Goal: Transaction & Acquisition: Obtain resource

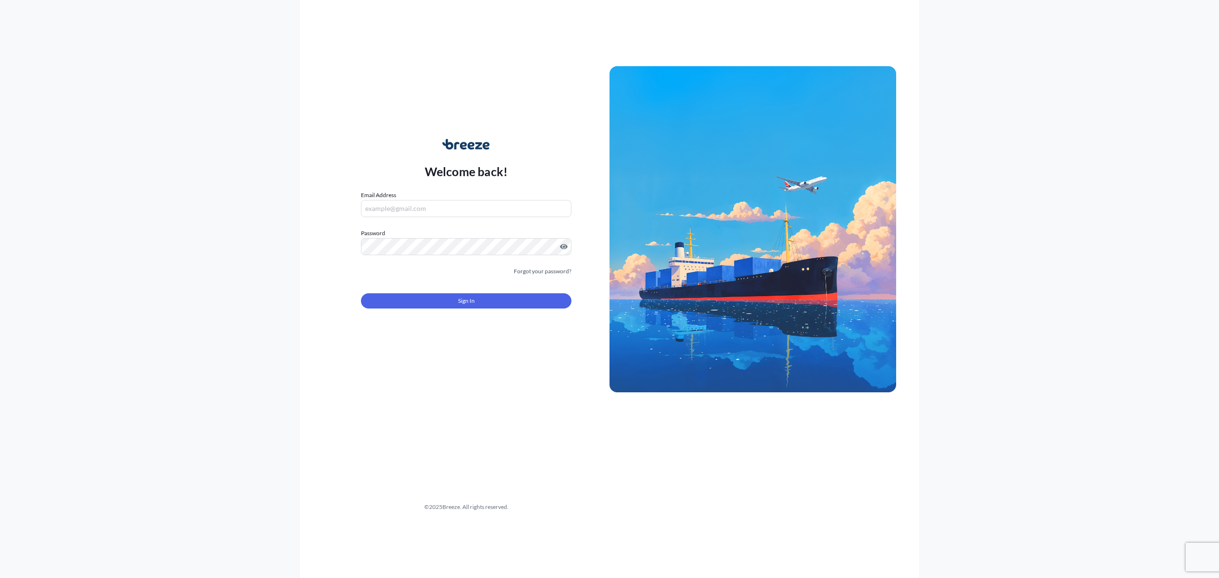
click at [434, 203] on input "Email Address" at bounding box center [466, 208] width 211 height 17
type input "[EMAIL_ADDRESS][DOMAIN_NAME]"
click at [470, 300] on span "Sign In" at bounding box center [466, 301] width 17 height 10
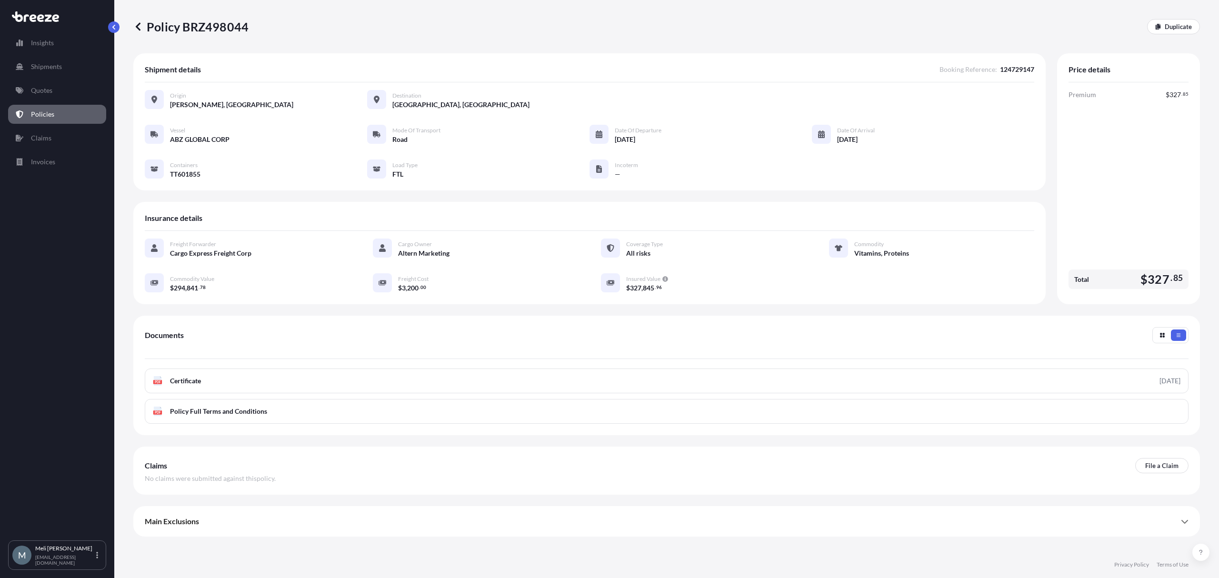
click at [561, 557] on footer "Privacy Policy Terms of Use" at bounding box center [666, 565] width 1105 height 27
click at [48, 84] on link "Quotes" at bounding box center [57, 90] width 98 height 19
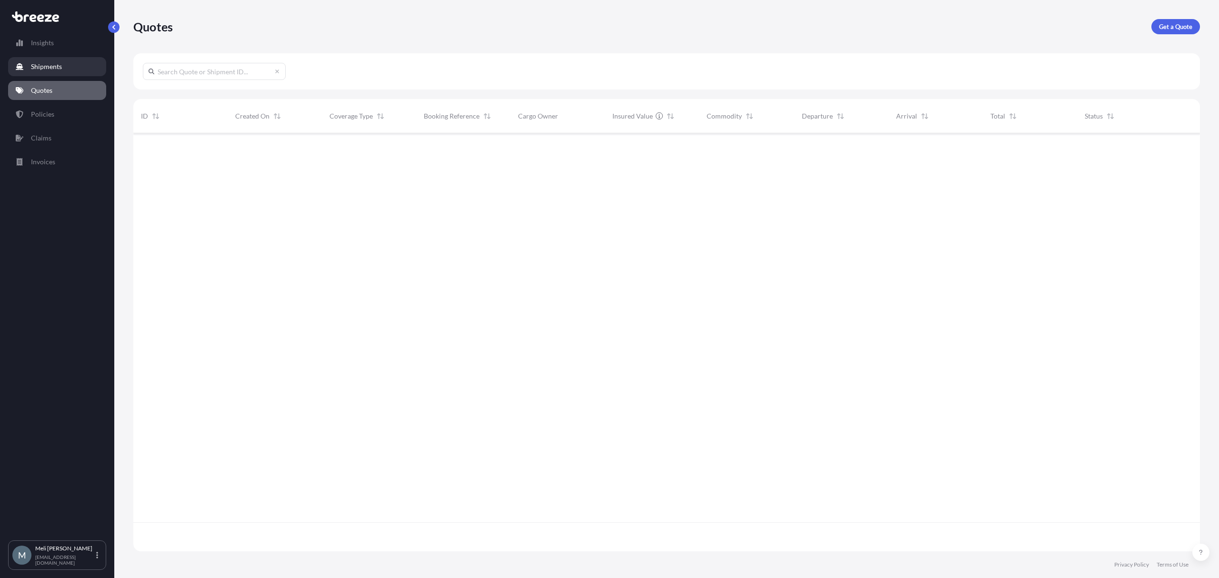
scroll to position [414, 1057]
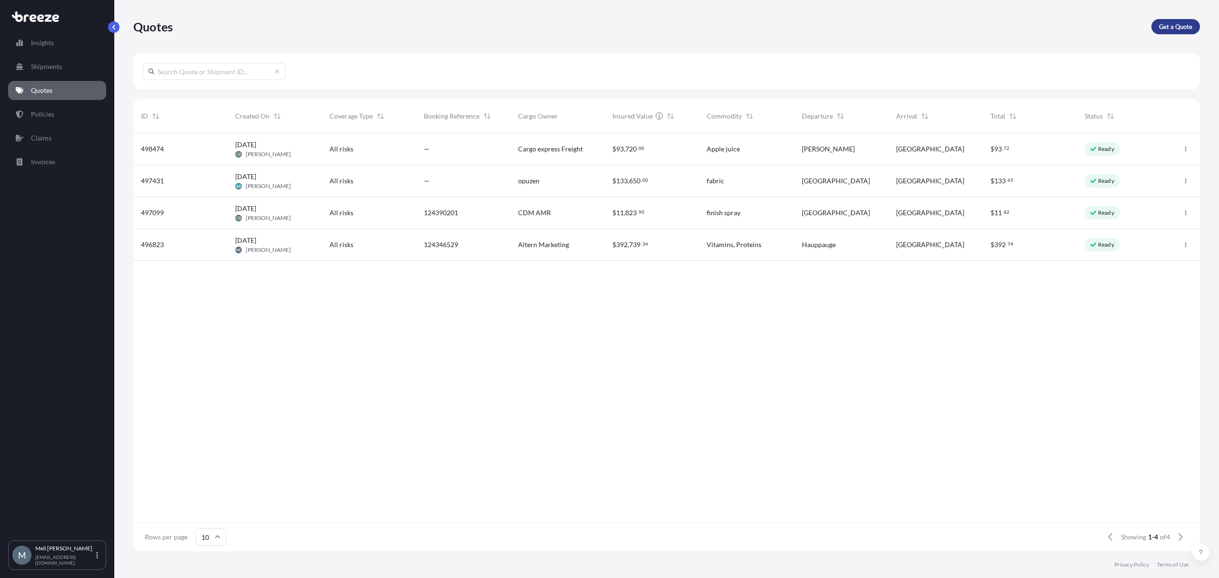
click at [1180, 25] on p "Get a Quote" at bounding box center [1175, 27] width 33 height 10
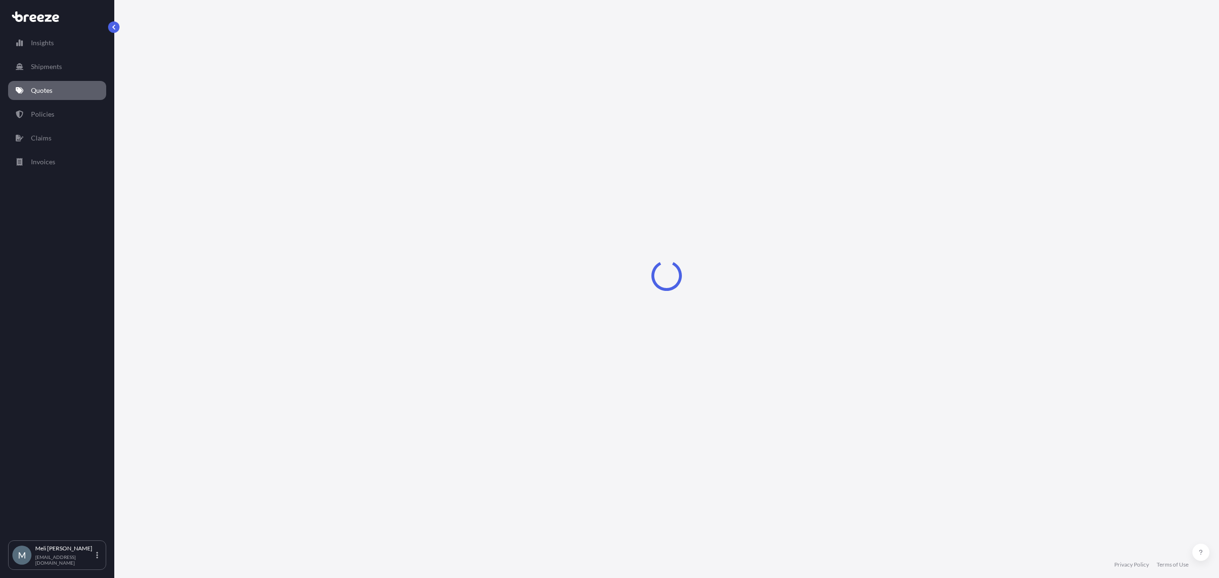
select select "Sea"
select select "1"
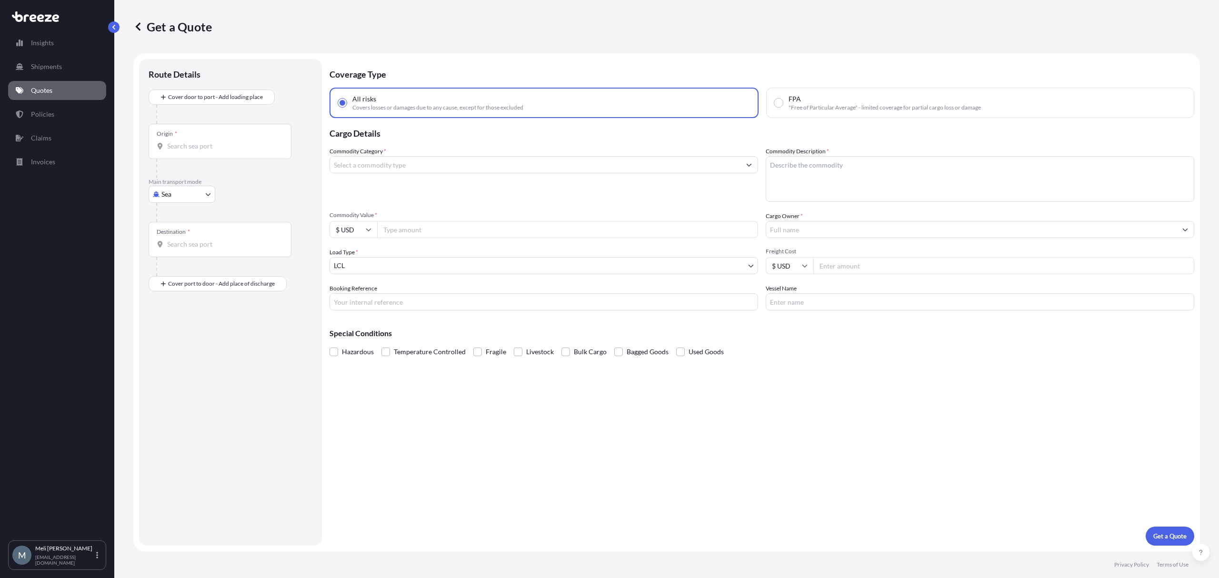
drag, startPoint x: 1123, startPoint y: 411, endPoint x: 823, endPoint y: 330, distance: 310.3
click at [1123, 411] on div "Coverage Type All risks Covers losses or damages due to any cause, except for t…" at bounding box center [762, 302] width 865 height 487
click at [189, 193] on body "Insights Shipments Quotes Policies Claims Invoices M [PERSON_NAME] [PERSON_NAME…" at bounding box center [609, 289] width 1219 height 578
click at [192, 248] on div "Road" at bounding box center [181, 253] width 59 height 17
select select "Road"
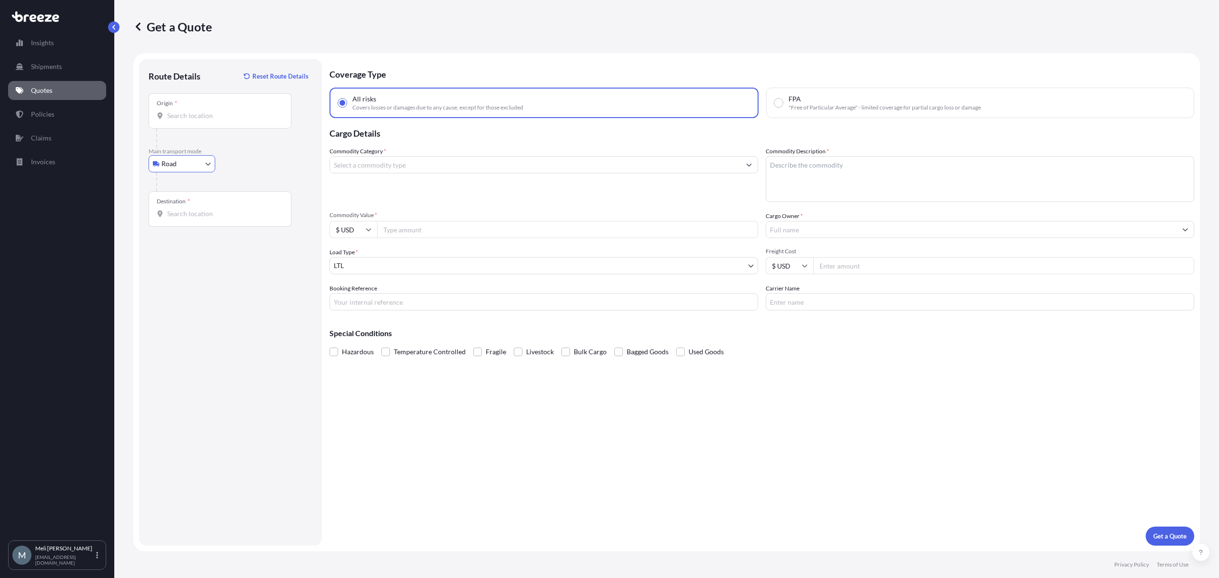
click at [195, 116] on input "Origin *" at bounding box center [223, 116] width 112 height 10
paste input "[STREET_ADDRESS][PERSON_NAME]"
click at [239, 147] on span "[STREET_ADDRESS][PERSON_NAME]" at bounding box center [237, 148] width 112 height 10
type input "[STREET_ADDRESS][PERSON_NAME]"
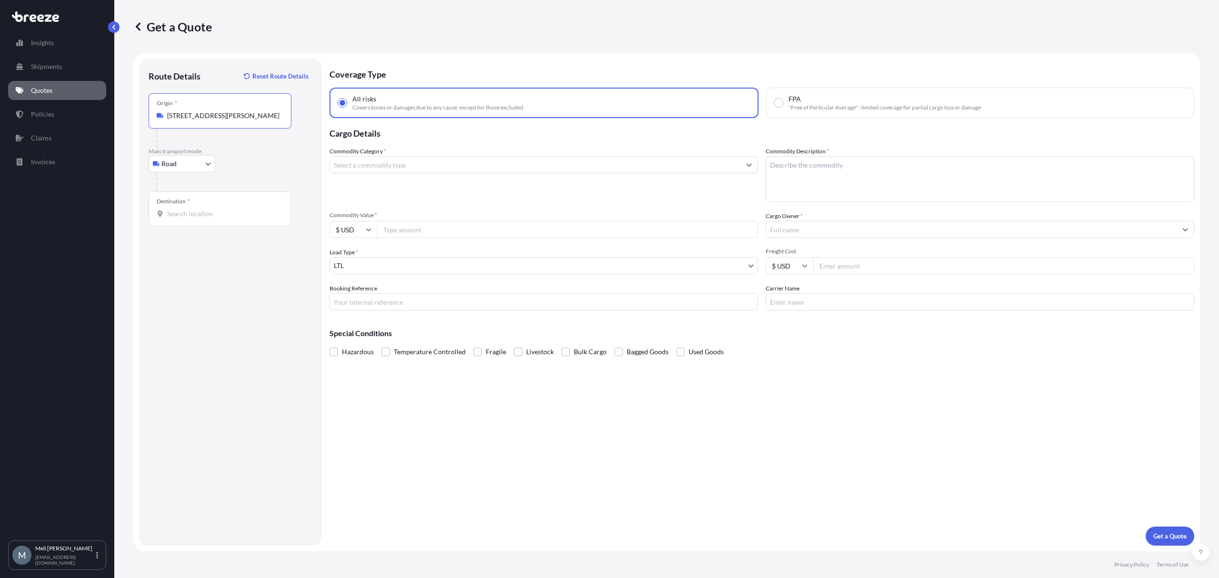
click at [227, 208] on div "Destination *" at bounding box center [220, 208] width 143 height 35
click at [227, 209] on input "Destination *" at bounding box center [223, 214] width 112 height 10
click at [220, 214] on input "Destination * Please select a destination" at bounding box center [223, 214] width 112 height 10
paste input "[STREET_ADDRESS]"
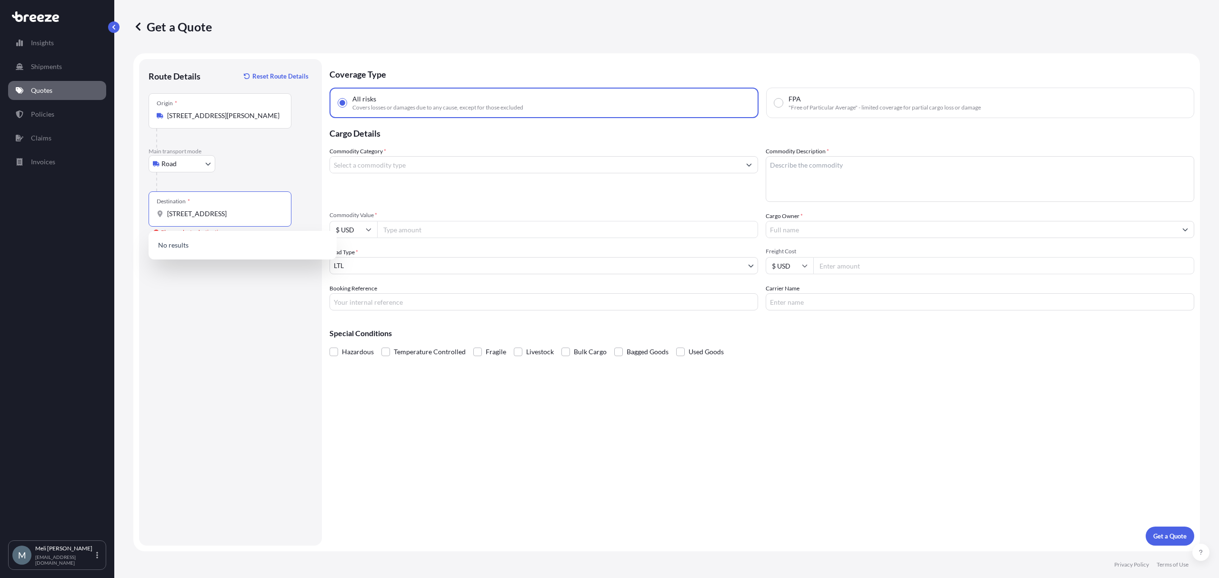
scroll to position [0, 21]
click at [237, 241] on div "[STREET_ADDRESS]" at bounding box center [242, 246] width 181 height 23
type input "[STREET_ADDRESS]"
click at [437, 166] on input "Commodity Category *" at bounding box center [535, 164] width 411 height 17
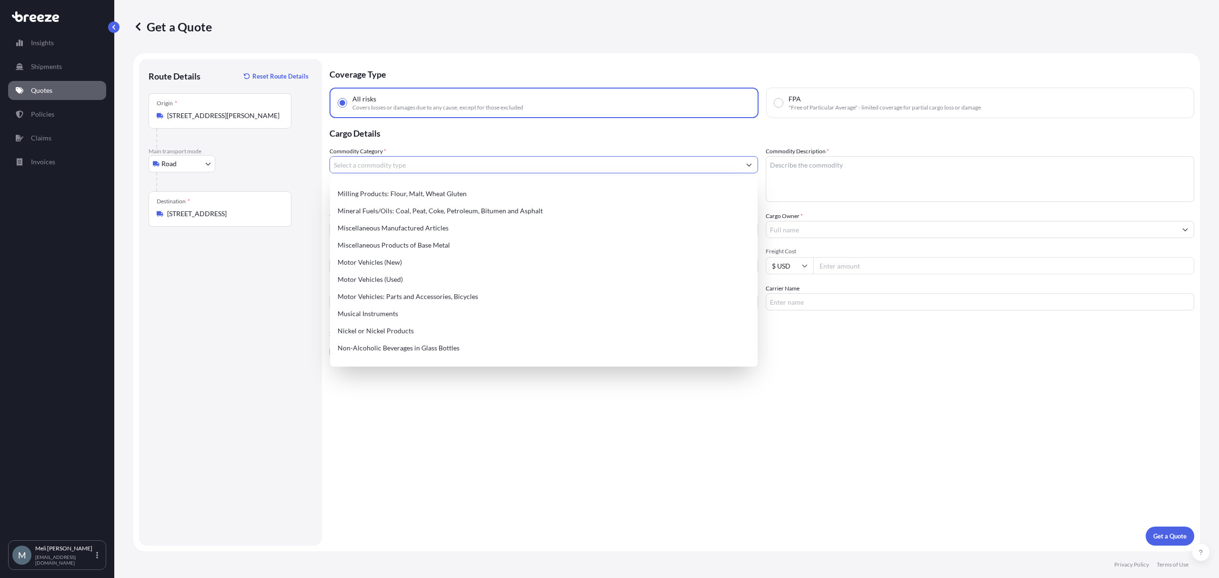
scroll to position [1334, 0]
click at [440, 222] on div "Miscellaneous Manufactured Articles" at bounding box center [544, 226] width 420 height 17
type input "Miscellaneous Manufactured Articles"
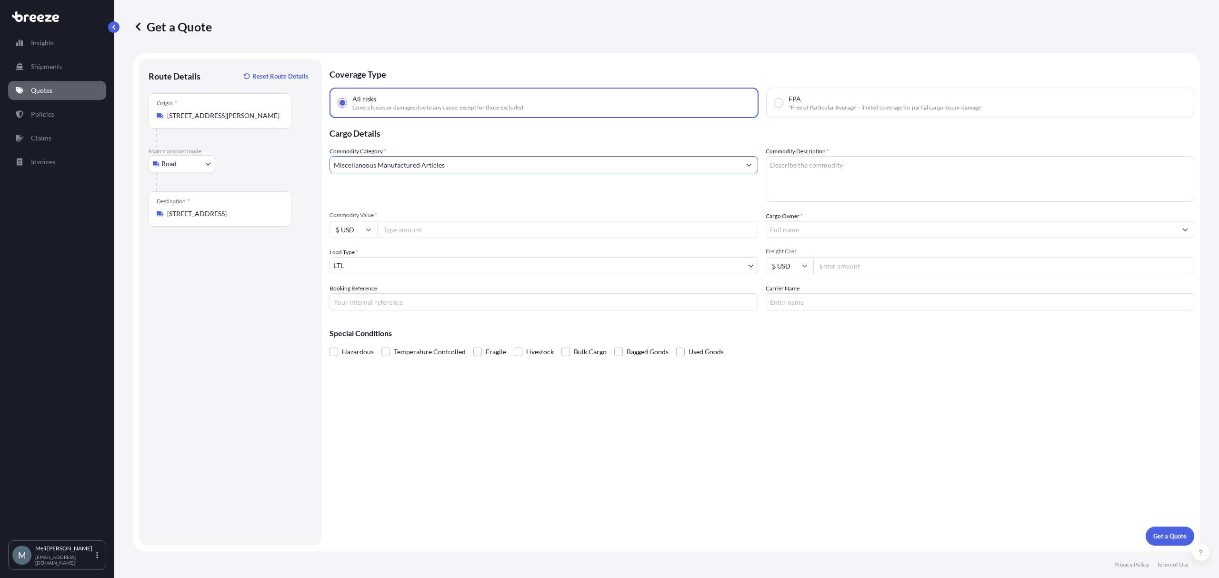
click at [852, 170] on textarea "Commodity Description *" at bounding box center [980, 179] width 429 height 46
type textarea "P"
click at [810, 164] on textarea "Vitamins, Protiens" at bounding box center [980, 179] width 429 height 46
type textarea "Vitamins, Proteins"
click at [430, 228] on input "Commodity Value *" at bounding box center [567, 229] width 381 height 17
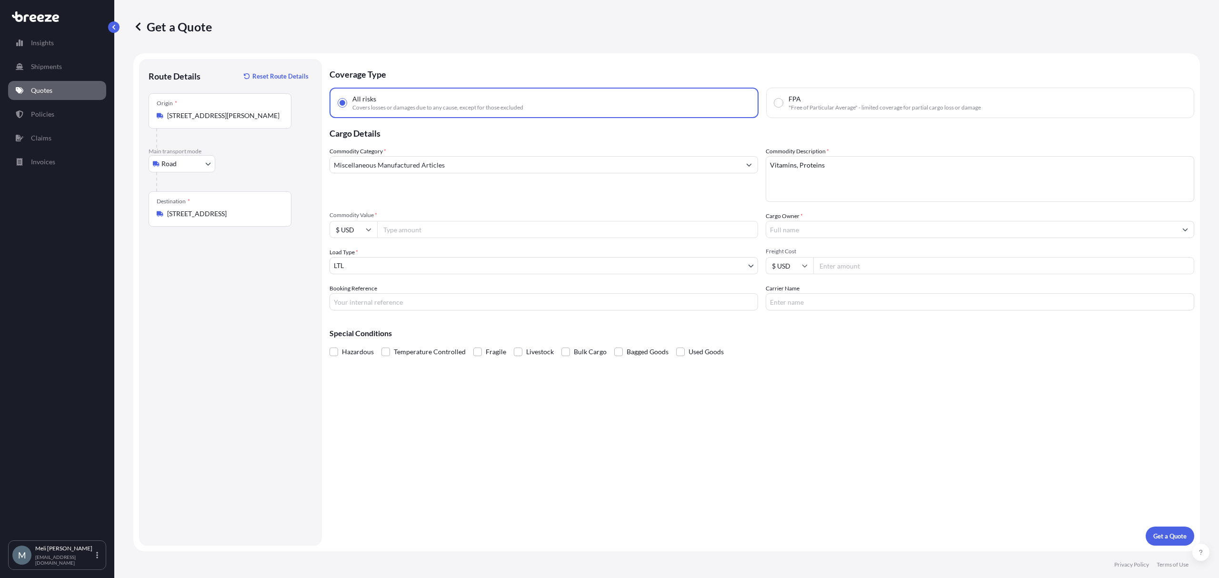
paste input "9371e91"
type input "9371e9"
type input "9"
click at [412, 224] on input "Commodity Value *" at bounding box center [567, 229] width 381 height 17
paste input "323136"
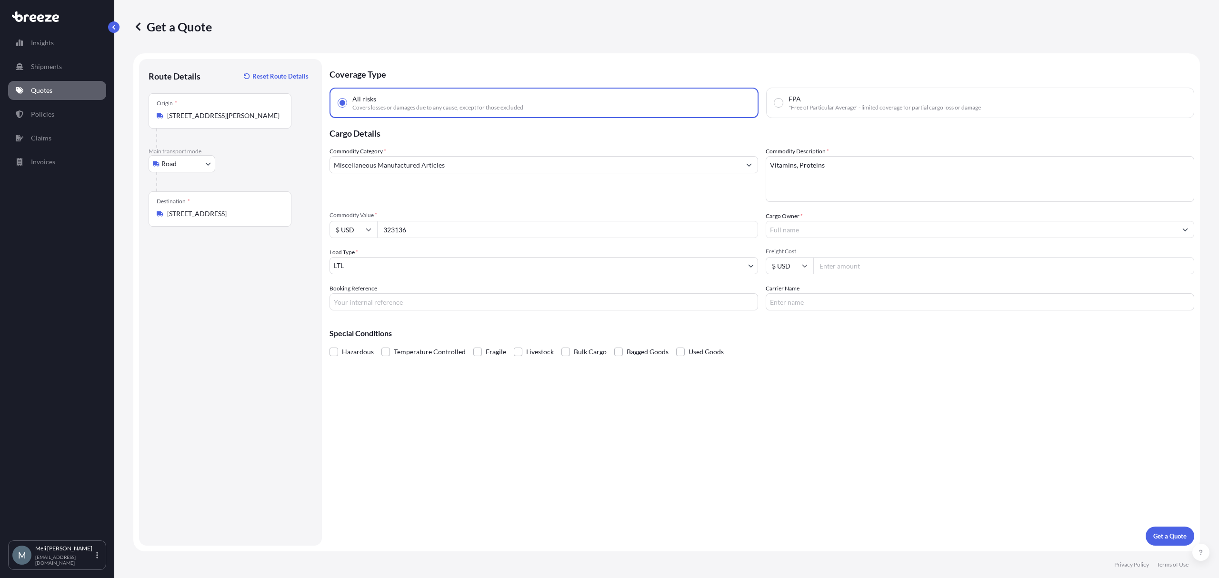
type input "323136"
click at [362, 264] on body "Insights Shipments Quotes Policies Claims Invoices M [PERSON_NAME] [PERSON_NAME…" at bounding box center [609, 289] width 1219 height 578
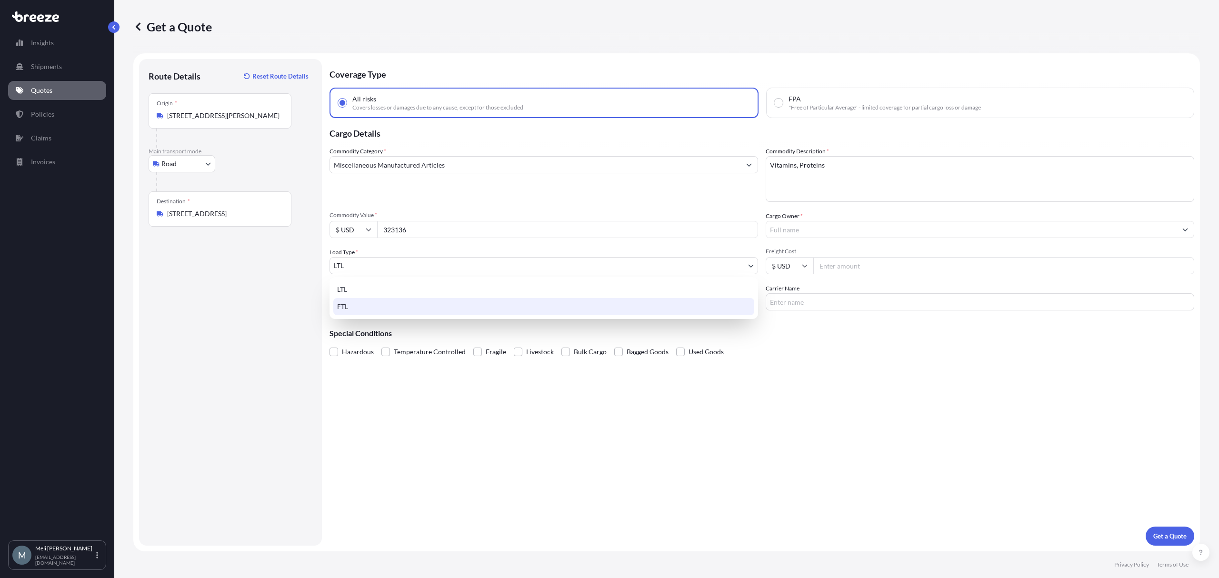
click at [380, 311] on div "FTL" at bounding box center [543, 306] width 421 height 17
select select "2"
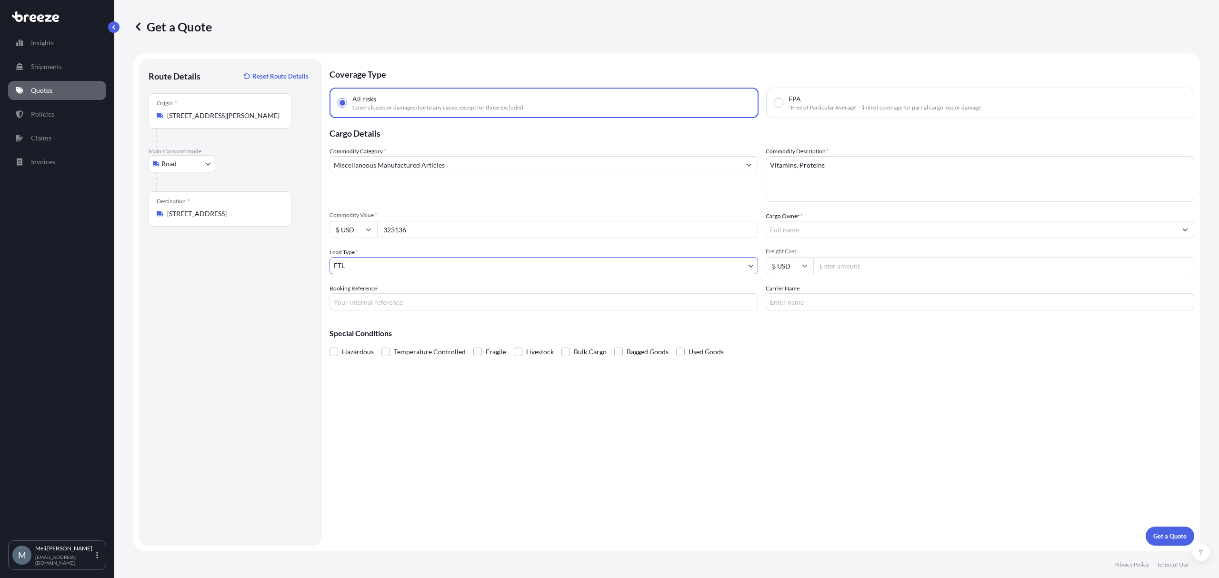
click at [399, 300] on input "Booking Reference" at bounding box center [544, 301] width 429 height 17
click at [904, 270] on input "Freight Cost" at bounding box center [1004, 265] width 381 height 17
type input "3200"
click at [814, 236] on input "Cargo Owner *" at bounding box center [971, 229] width 411 height 17
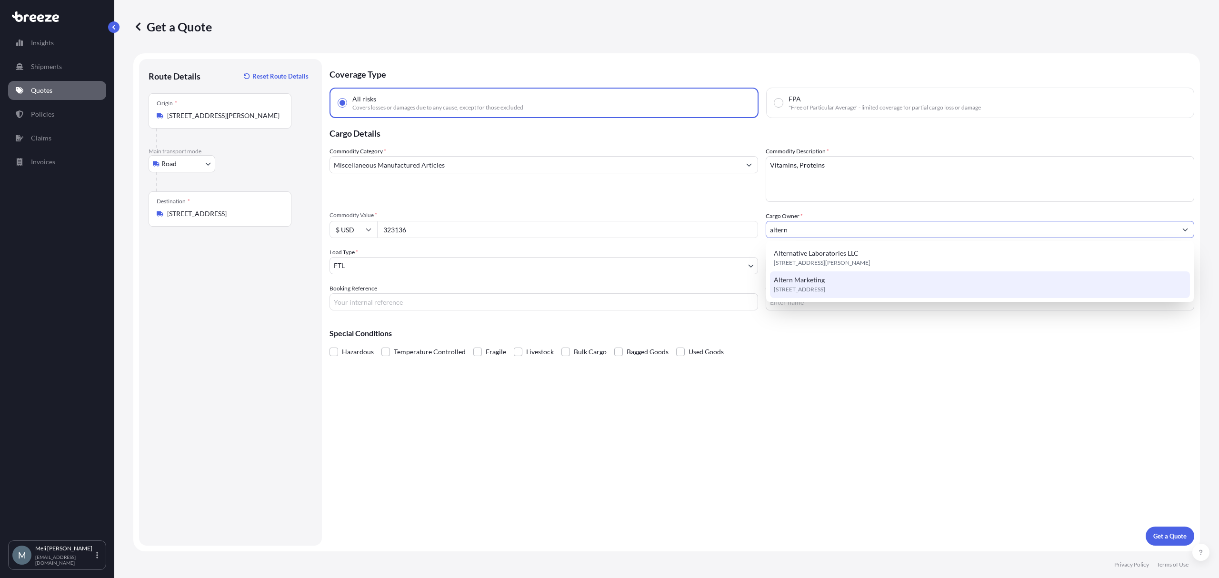
click at [833, 284] on div "Altern Marketing [STREET_ADDRESS]" at bounding box center [980, 284] width 420 height 27
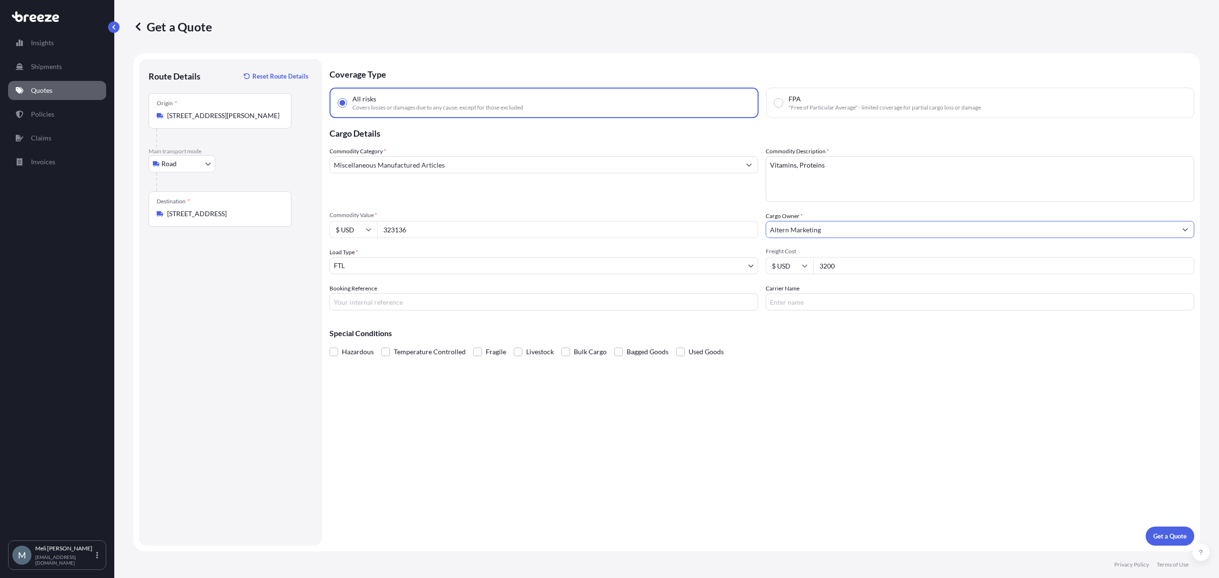
type input "Altern Marketing"
click at [399, 303] on input "Booking Reference" at bounding box center [544, 301] width 429 height 17
paste input "124934808"
type input "124934808"
click at [844, 300] on input "Carrier Name" at bounding box center [980, 301] width 429 height 17
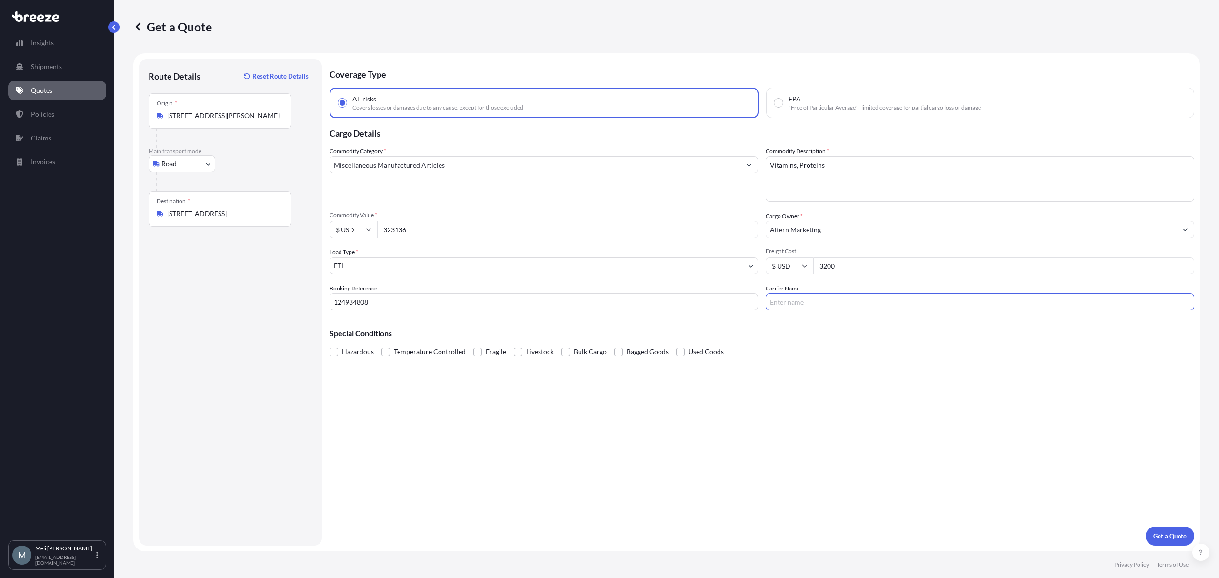
paste input "KINETIC SOLUTIONS, LLC"
type input "KINETIC SOLUTIONS, LLC"
click at [1178, 534] on p "Get a Quote" at bounding box center [1170, 537] width 33 height 10
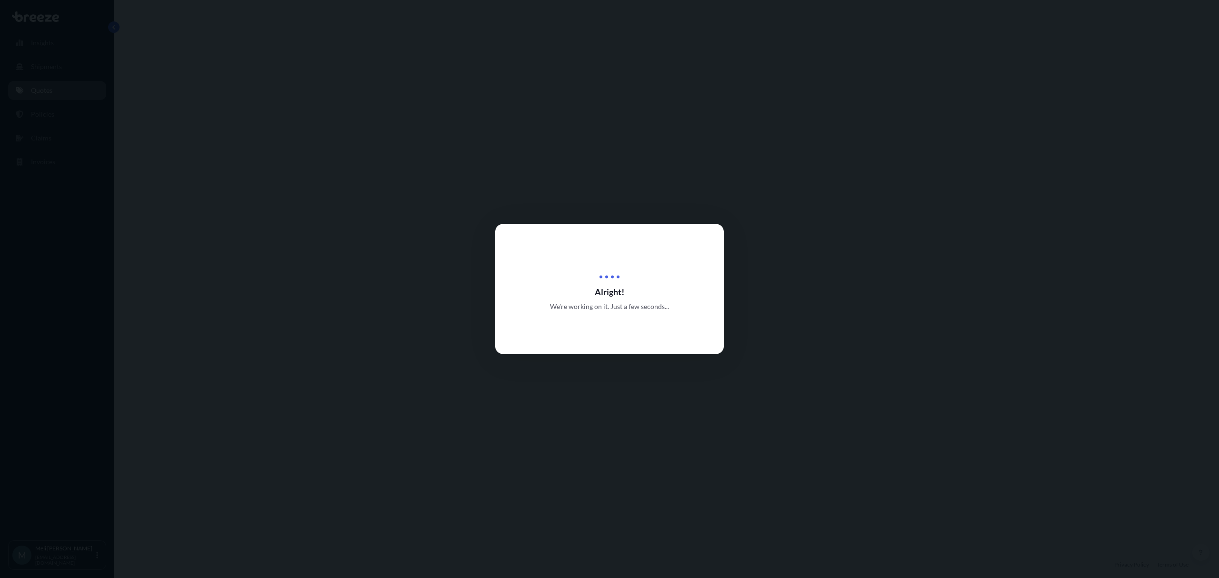
select select "Road"
select select "2"
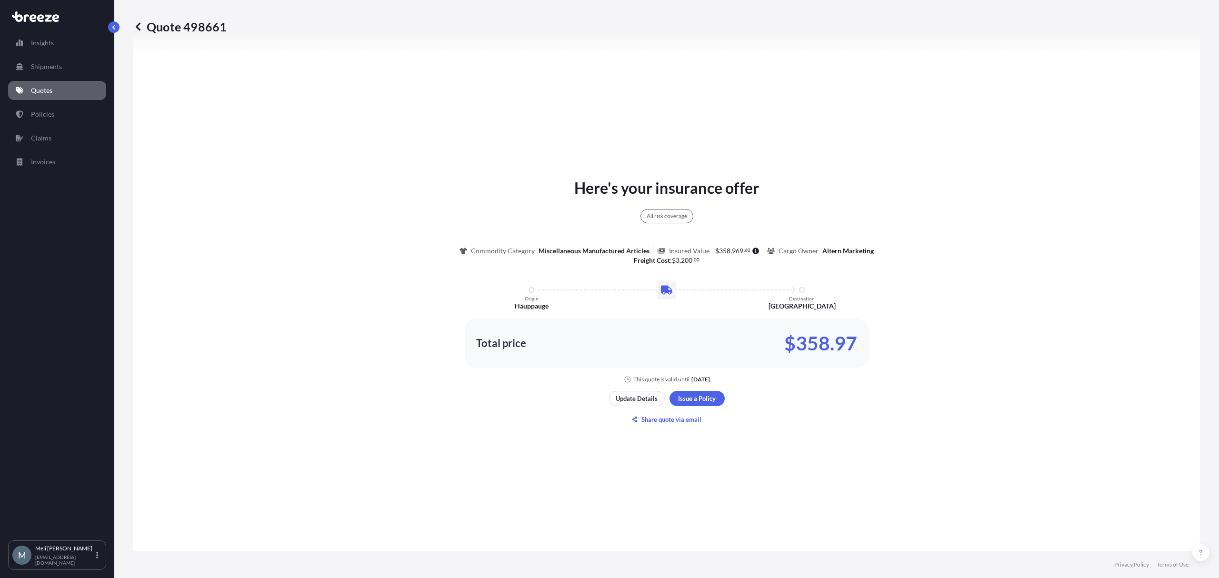
scroll to position [409, 0]
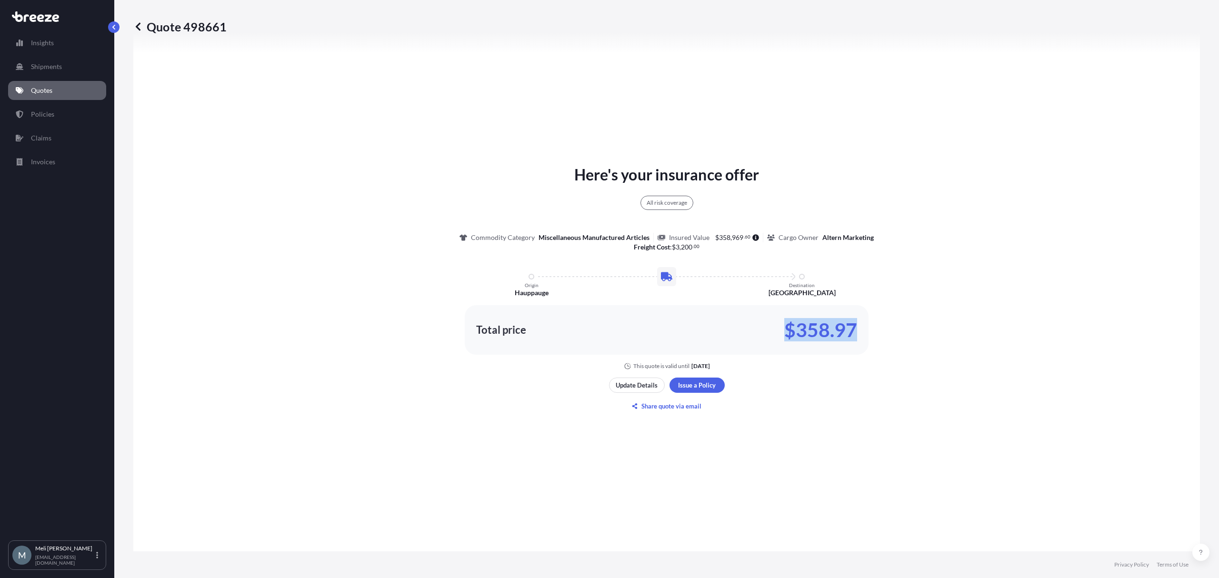
drag, startPoint x: 854, startPoint y: 334, endPoint x: 784, endPoint y: 334, distance: 70.0
click at [784, 334] on div "Total price $358.97" at bounding box center [667, 330] width 404 height 50
click at [904, 371] on div "Here's your insurance offer All risk coverage Commodity Category Miscellaneous …" at bounding box center [667, 288] width 1040 height 581
click at [991, 122] on div "Here's your insurance offer All risk coverage Commodity Category Miscellaneous …" at bounding box center [667, 288] width 1040 height 581
click at [837, 400] on div "Here's your insurance offer All risk coverage Commodity Category Miscellaneous …" at bounding box center [667, 288] width 1040 height 581
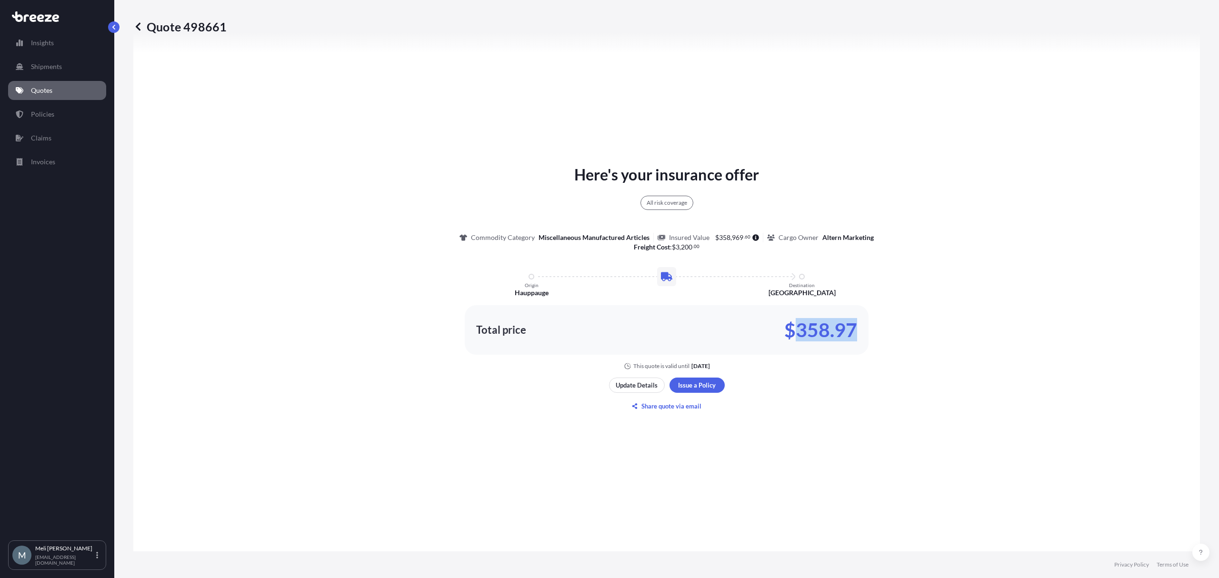
drag, startPoint x: 858, startPoint y: 332, endPoint x: 791, endPoint y: 330, distance: 67.2
click at [791, 330] on div "Total price $358.97" at bounding box center [667, 330] width 404 height 50
copy p "358.97"
click at [824, 325] on p "$358.97" at bounding box center [820, 329] width 73 height 15
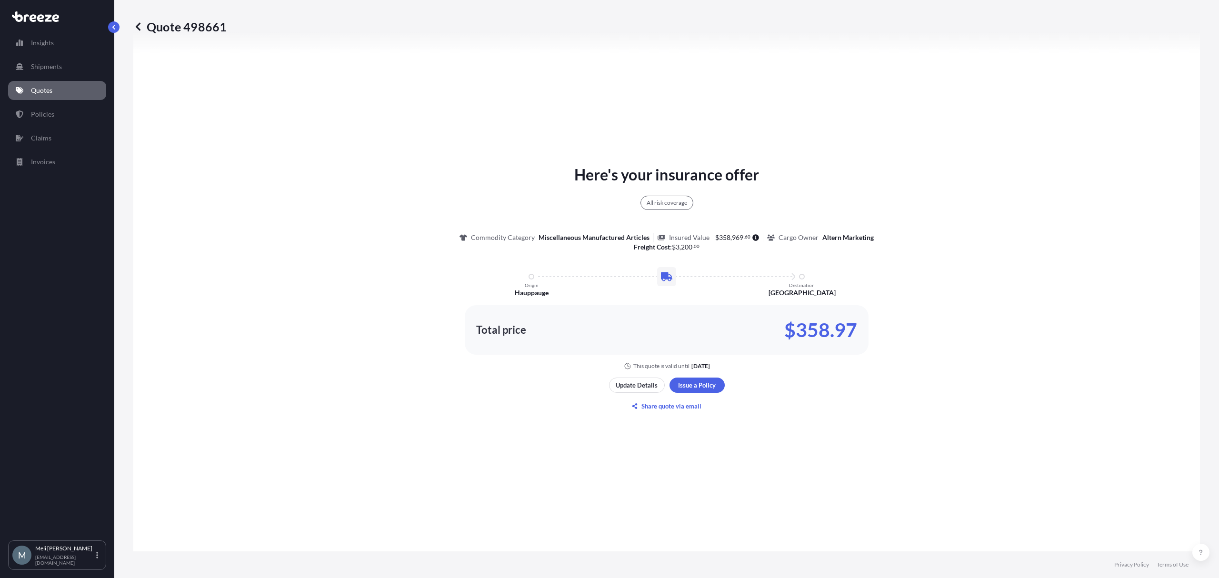
click at [220, 30] on p "Quote 498661" at bounding box center [179, 26] width 93 height 15
copy p "498661"
